Goal: Communication & Community: Answer question/provide support

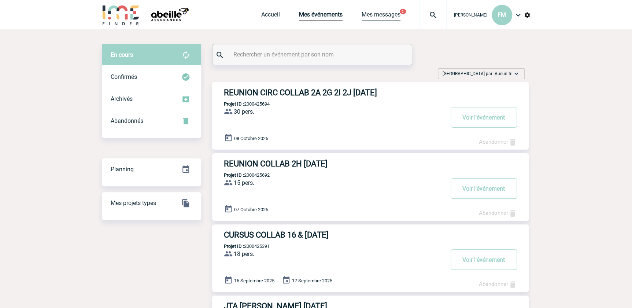
click at [383, 12] on link "Mes messages" at bounding box center [380, 16] width 39 height 10
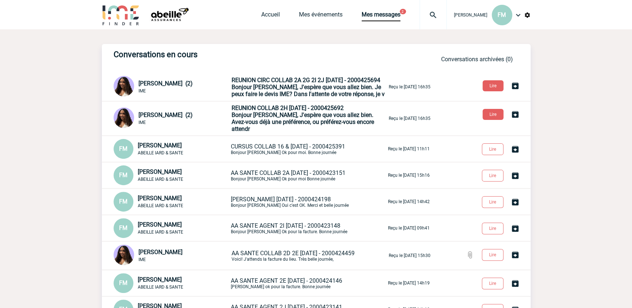
click at [304, 127] on span "Bonjour [PERSON_NAME], J'espère que vous allez bien. Avez-vous déjà une préfére…" at bounding box center [302, 121] width 142 height 21
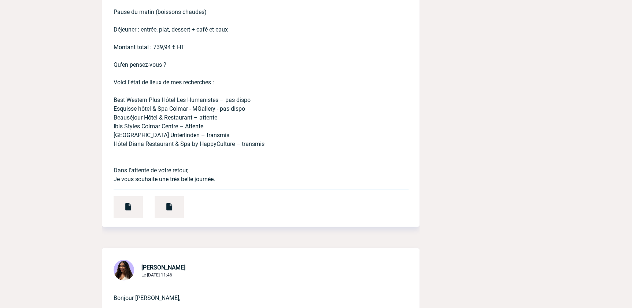
scroll to position [699, 0]
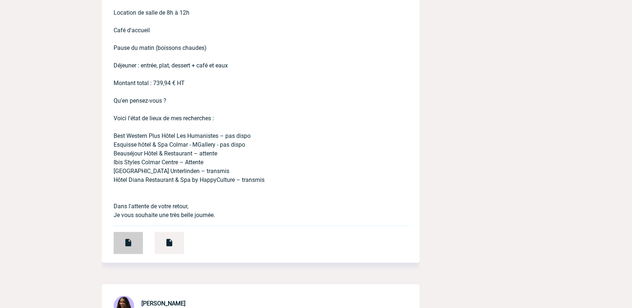
click at [130, 242] on img at bounding box center [128, 242] width 9 height 9
click at [169, 238] on img at bounding box center [169, 242] width 9 height 9
